Goal: Book appointment/travel/reservation

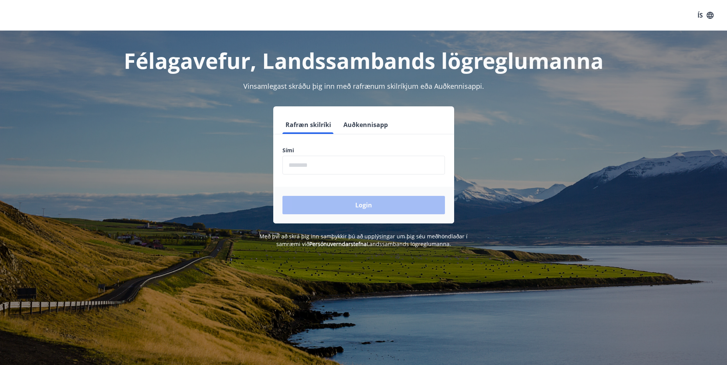
click at [363, 160] on input "phone" at bounding box center [363, 165] width 162 height 19
type input "********"
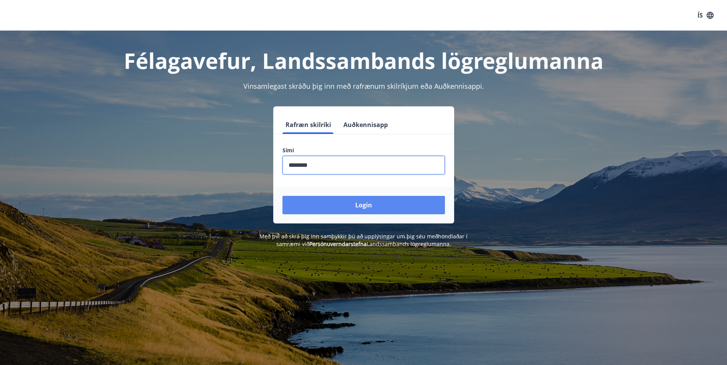
click at [368, 211] on button "Login" at bounding box center [363, 205] width 162 height 18
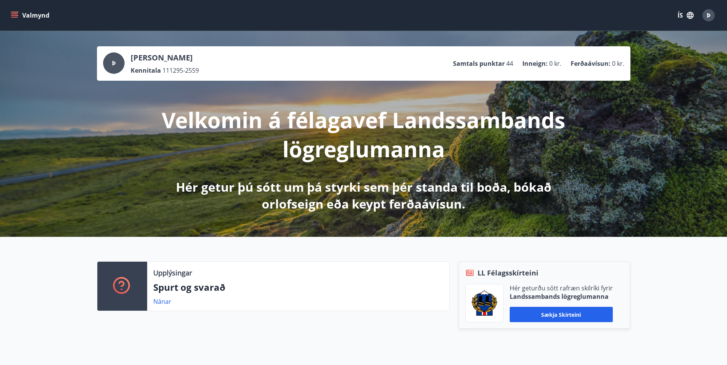
click at [30, 21] on button "Valmynd" at bounding box center [30, 15] width 43 height 14
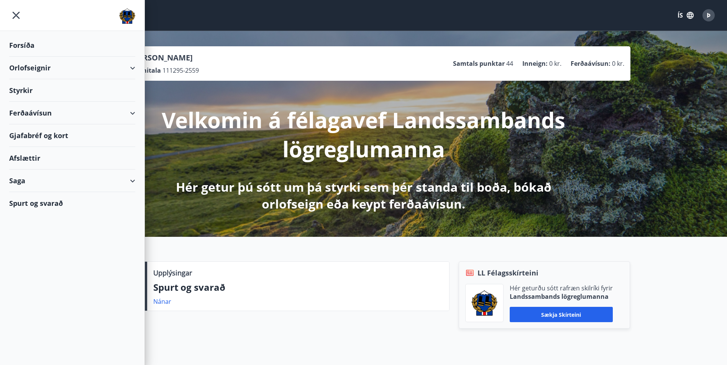
click at [30, 66] on div "Orlofseignir" at bounding box center [72, 68] width 126 height 23
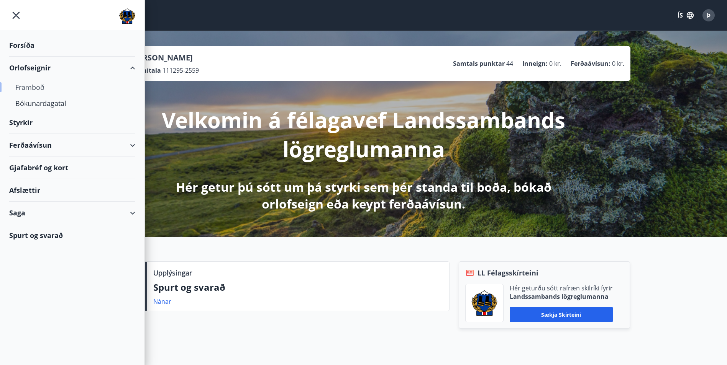
click at [31, 85] on div "Framboð" at bounding box center [72, 87] width 114 height 16
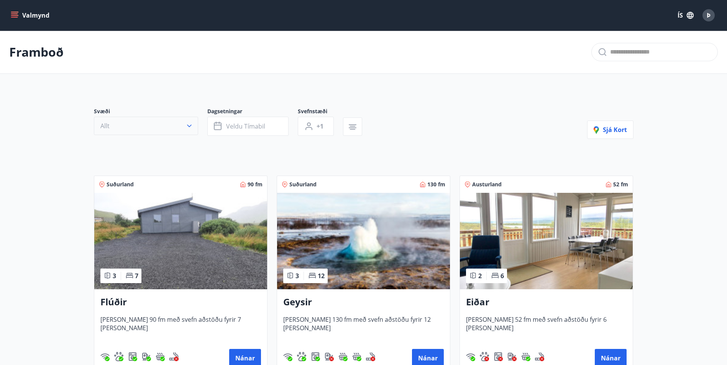
click at [138, 130] on button "Allt" at bounding box center [146, 126] width 104 height 18
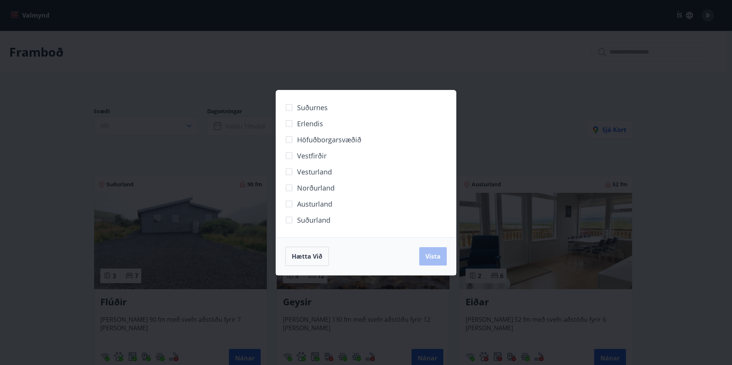
click at [83, 129] on div "Suðurnes Erlendis Höfuðborgarsvæðið Vestfirðir Vesturland Norðurland Austurland…" at bounding box center [366, 182] width 732 height 365
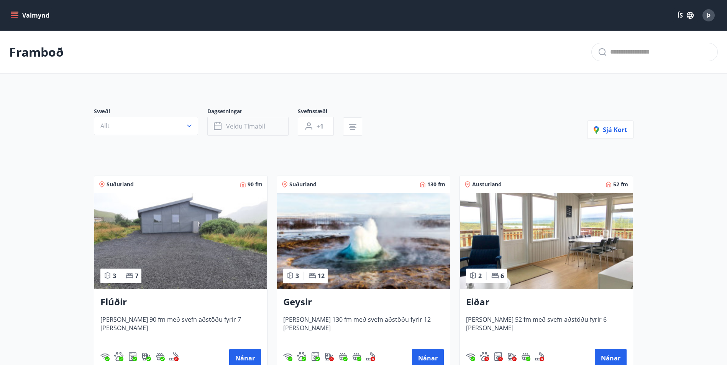
click at [241, 118] on button "Veldu tímabil" at bounding box center [247, 126] width 81 height 19
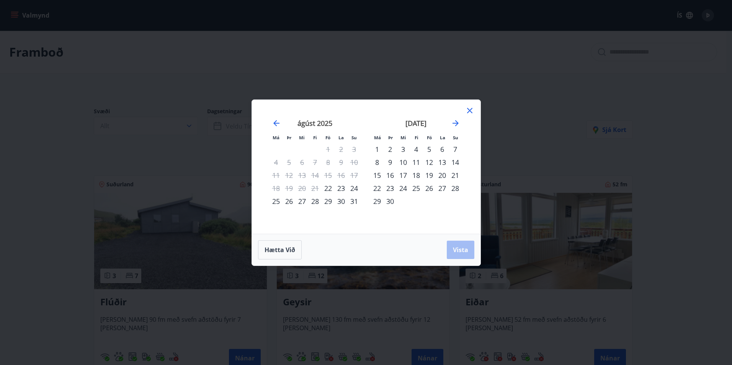
click at [323, 189] on div "22" at bounding box center [328, 188] width 13 height 13
click at [353, 190] on div "24" at bounding box center [354, 188] width 13 height 13
click at [360, 189] on div "24" at bounding box center [354, 188] width 13 height 13
click at [330, 190] on div "22" at bounding box center [328, 188] width 13 height 13
click at [276, 202] on div "25" at bounding box center [276, 201] width 13 height 13
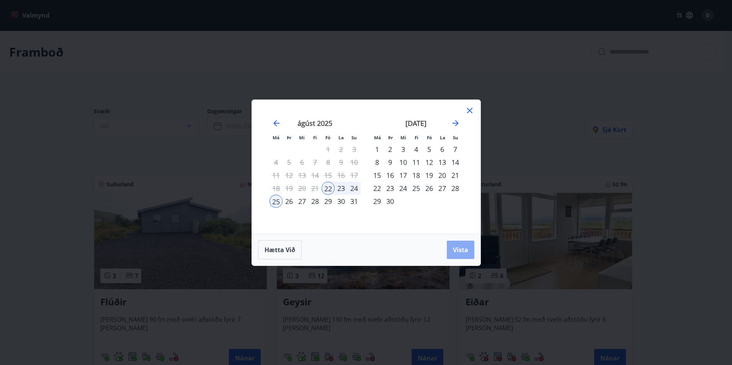
click at [459, 254] on span "Vista" at bounding box center [460, 250] width 15 height 8
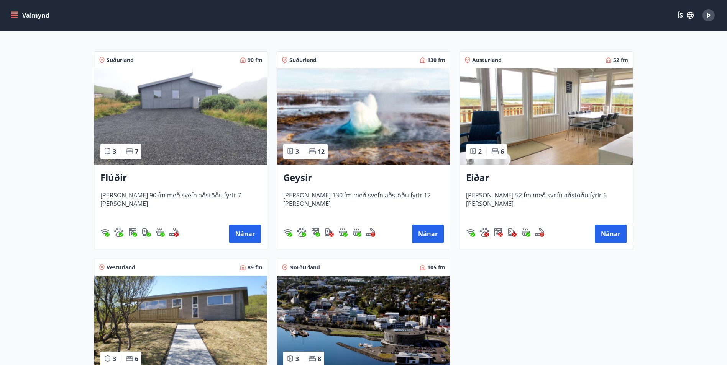
scroll to position [192, 0]
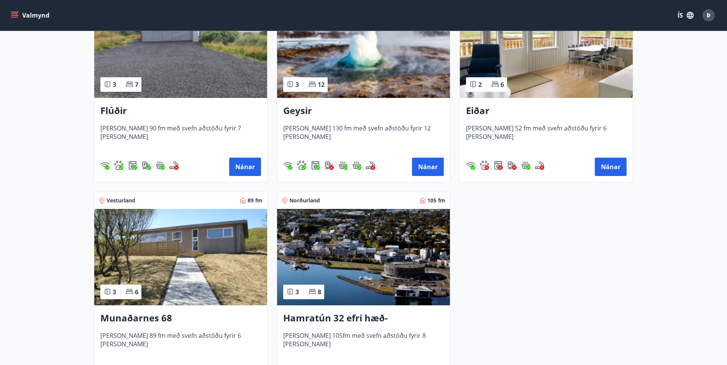
click at [174, 76] on img at bounding box center [180, 50] width 173 height 97
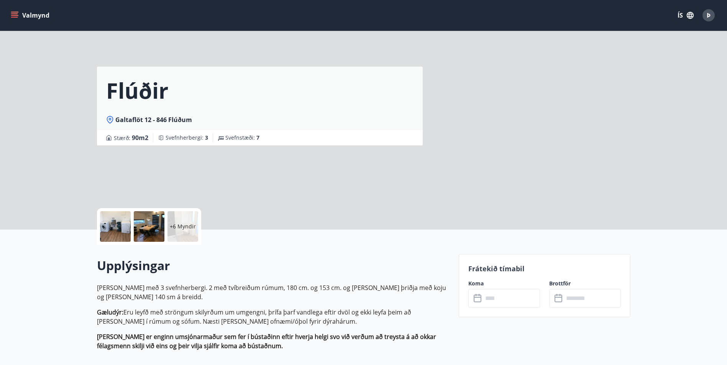
click at [506, 297] on input "text" at bounding box center [511, 298] width 57 height 19
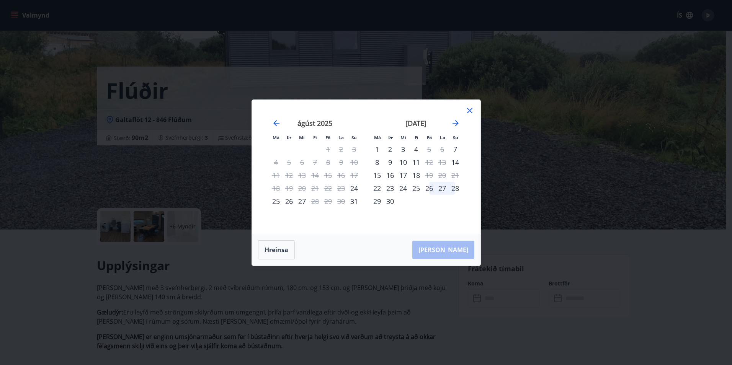
click at [475, 109] on div "Má Þr Mi Fi Fö La Su Má Þr Mi Fi Fö La Su júlí 2025 1 2 3 4 5 6 7 8 9 10 11 12 …" at bounding box center [366, 167] width 229 height 134
click at [471, 112] on icon at bounding box center [469, 110] width 5 height 5
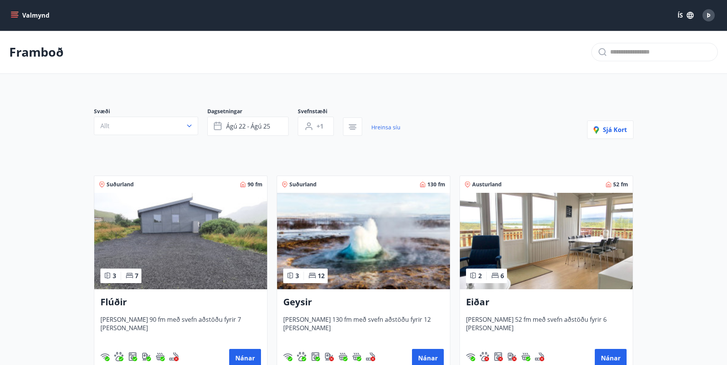
click at [367, 279] on img at bounding box center [363, 241] width 173 height 97
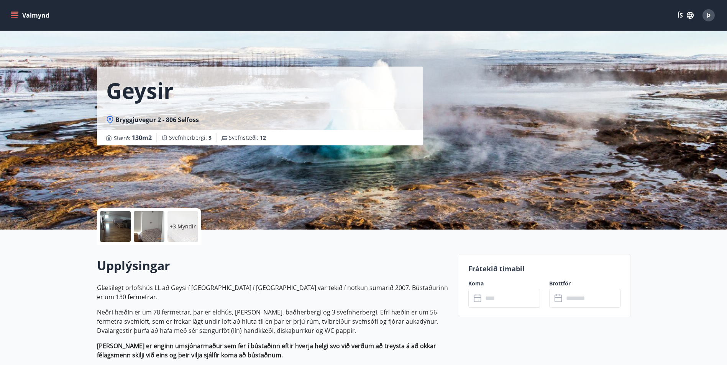
click at [483, 291] on input "text" at bounding box center [511, 298] width 57 height 19
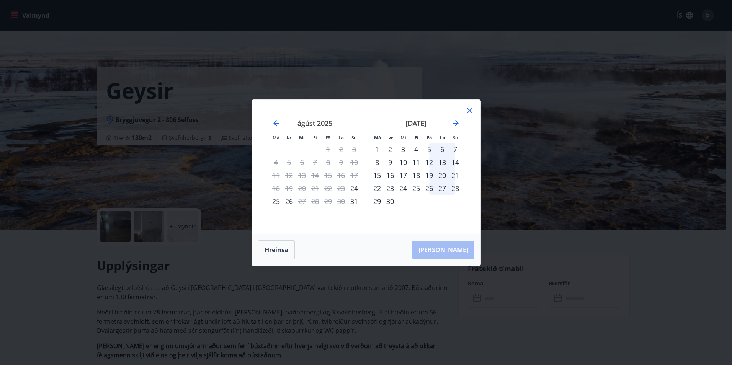
click at [475, 105] on div "Má Þr Mi Fi Fö La Su Má Þr Mi Fi Fö La Su júlí 2025 1 2 3 4 5 6 7 8 9 10 11 12 …" at bounding box center [366, 167] width 229 height 134
click at [475, 111] on div "Má Þr Mi Fi Fö La Su Má Þr Mi Fi Fö La Su júlí 2025 1 2 3 4 5 6 7 8 9 10 11 12 …" at bounding box center [366, 167] width 229 height 134
click at [470, 110] on icon at bounding box center [469, 110] width 5 height 5
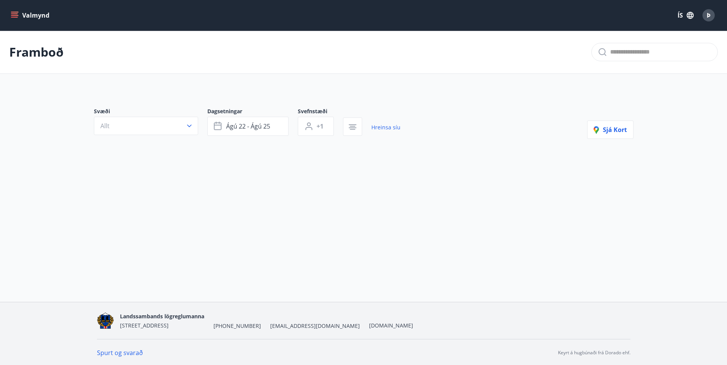
click at [22, 18] on button "Valmynd" at bounding box center [30, 15] width 43 height 14
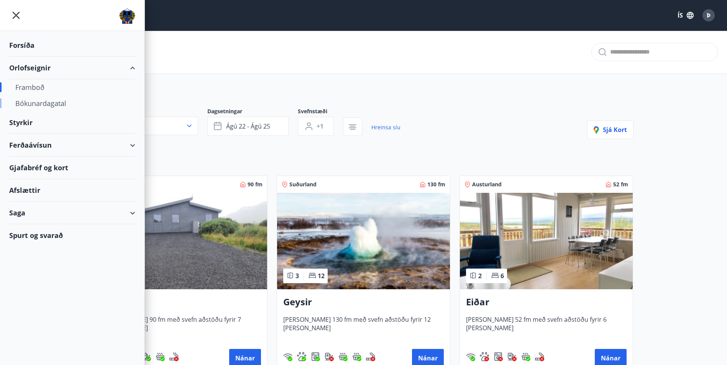
click at [50, 110] on div "Bókunardagatal" at bounding box center [72, 103] width 114 height 16
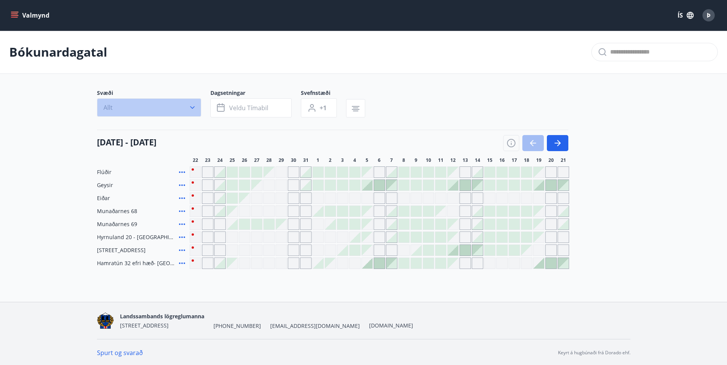
click at [173, 110] on button "Allt" at bounding box center [149, 107] width 104 height 18
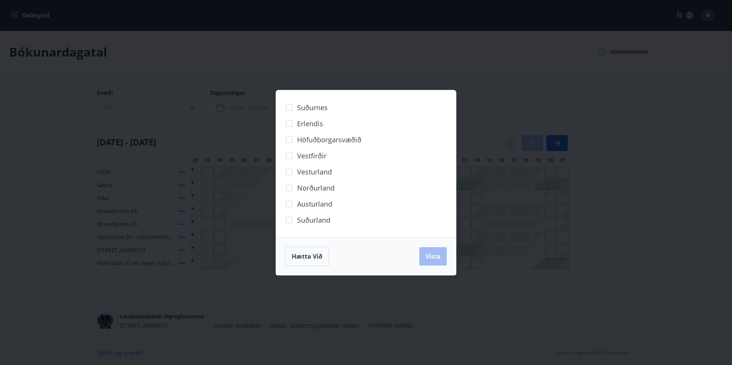
click at [173, 110] on div "Suðurnes Erlendis Höfuðborgarsvæðið Vestfirðir Vesturland Norðurland Austurland…" at bounding box center [366, 182] width 732 height 365
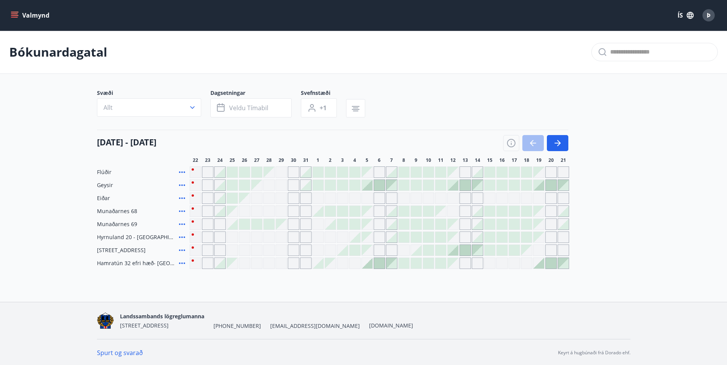
click at [208, 250] on div "Gráir dagar eru ekki bókanlegir" at bounding box center [207, 250] width 11 height 11
click at [222, 174] on div at bounding box center [219, 172] width 11 height 11
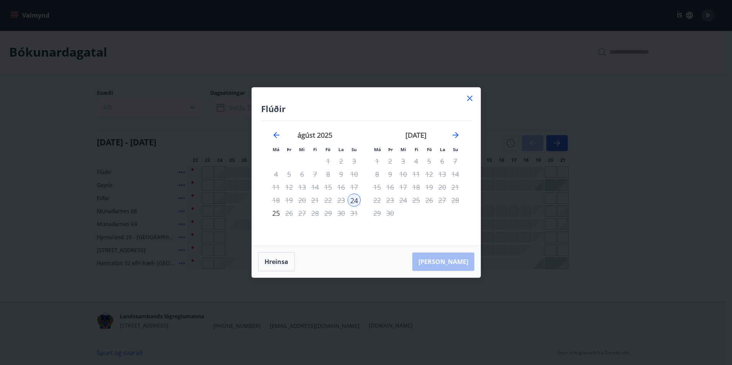
click at [475, 97] on div "Flúðir Má Þr Mi Fi Fö La Su Má Þr Mi Fi Fö La Su júlí 2025 1 2 3 4 5 6 7 8 9 10…" at bounding box center [366, 167] width 229 height 158
click at [468, 96] on icon at bounding box center [469, 98] width 9 height 9
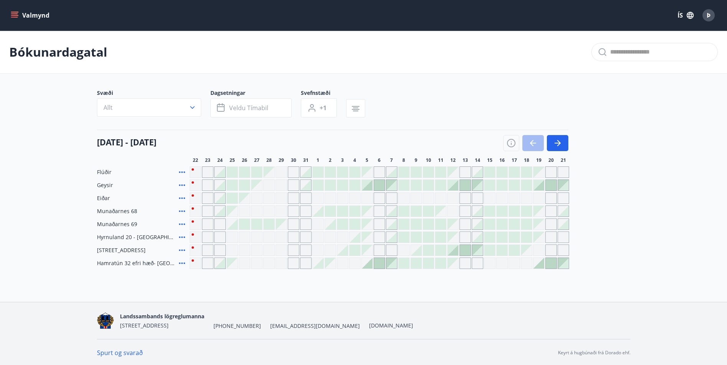
click at [182, 170] on icon at bounding box center [181, 172] width 9 height 9
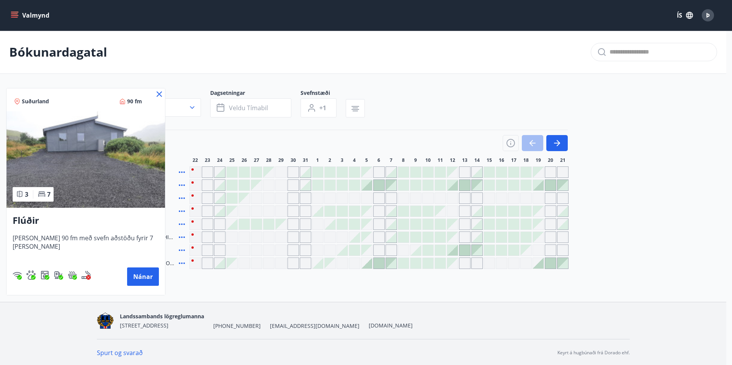
click at [253, 136] on div at bounding box center [366, 182] width 732 height 365
